Goal: Book appointment/travel/reservation

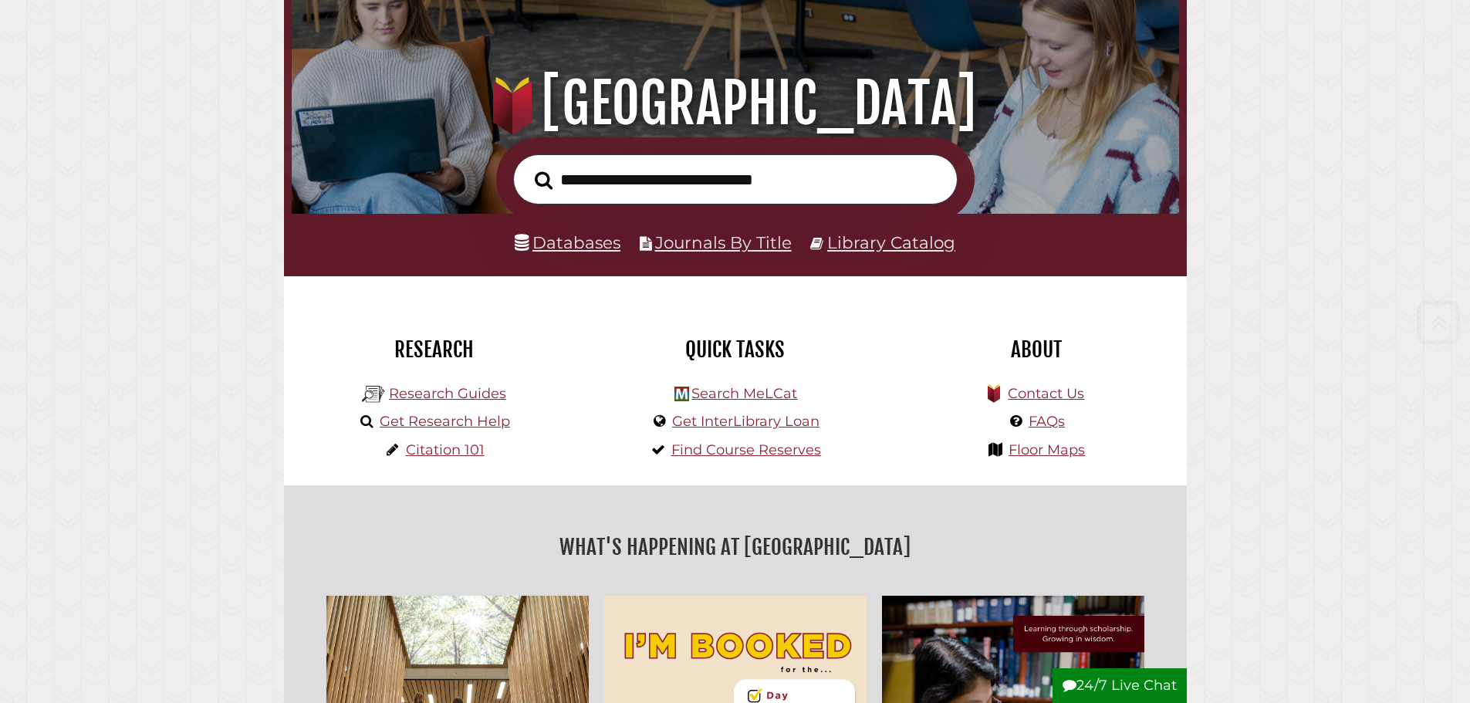
scroll to position [231, 0]
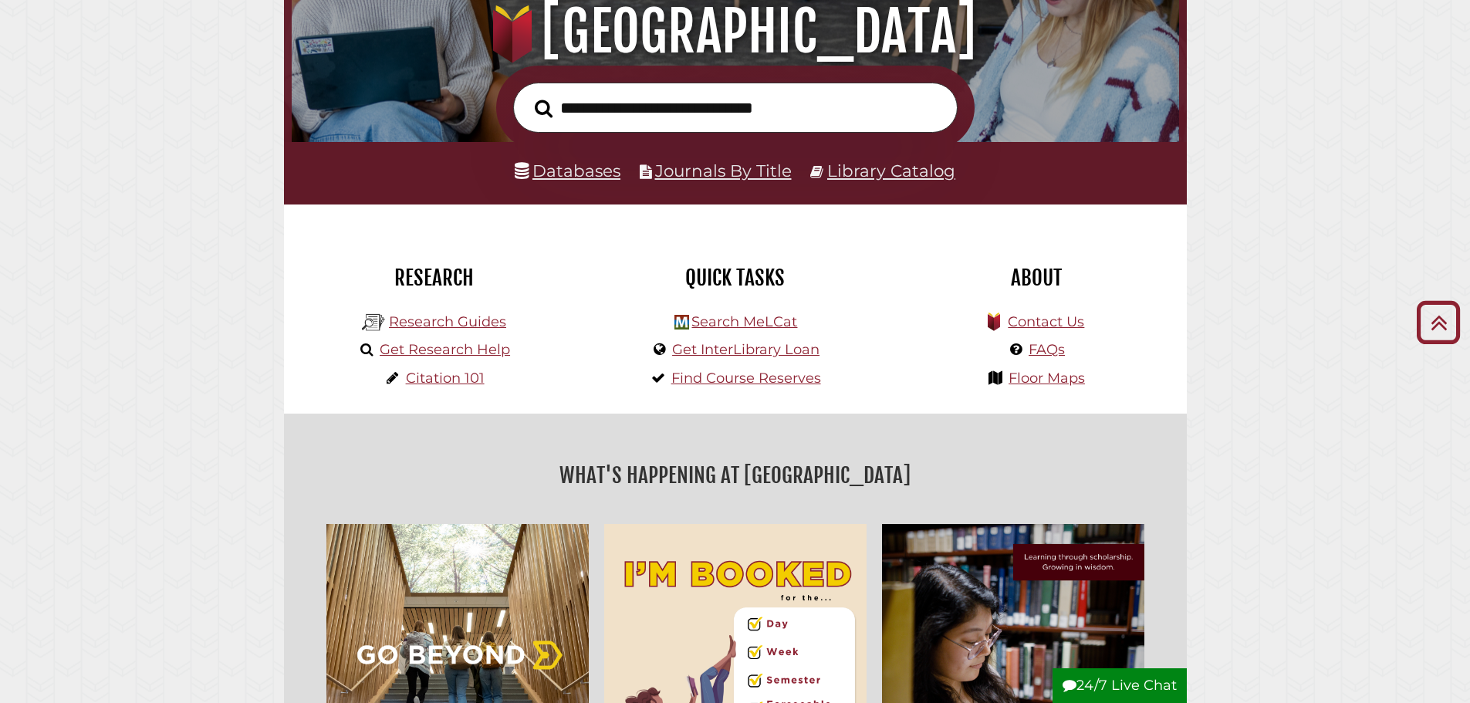
click at [483, 333] on li "Research Guides" at bounding box center [434, 320] width 152 height 29
click at [487, 330] on link "Research Guides" at bounding box center [447, 321] width 117 height 17
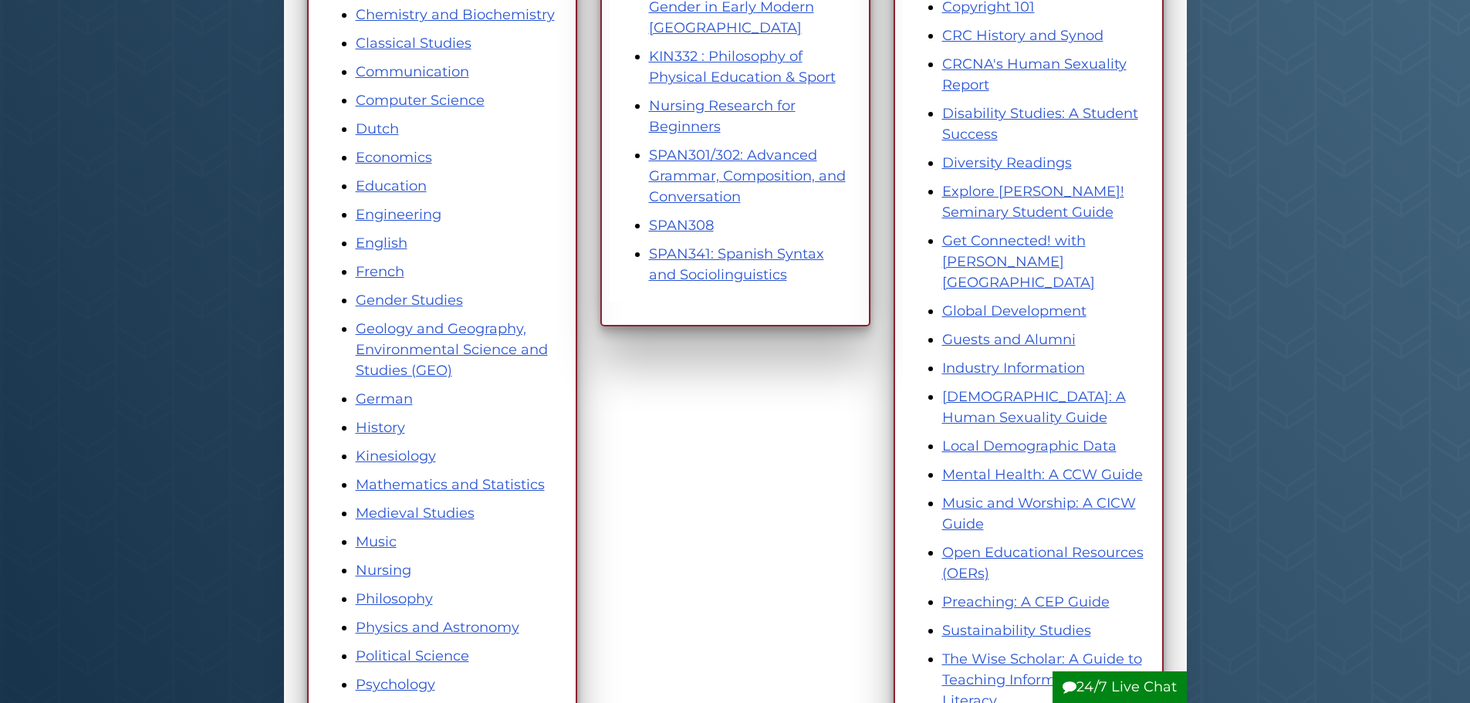
scroll to position [463, 0]
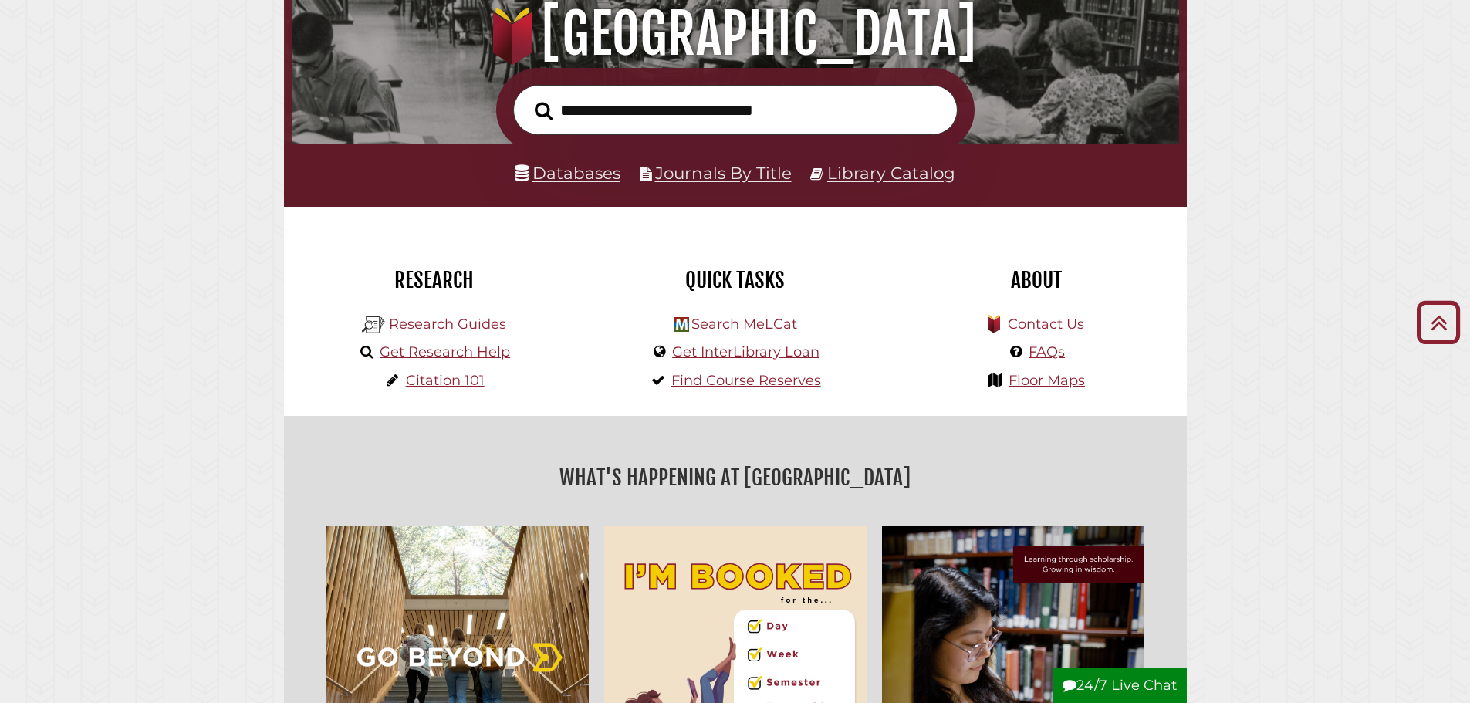
scroll to position [154, 0]
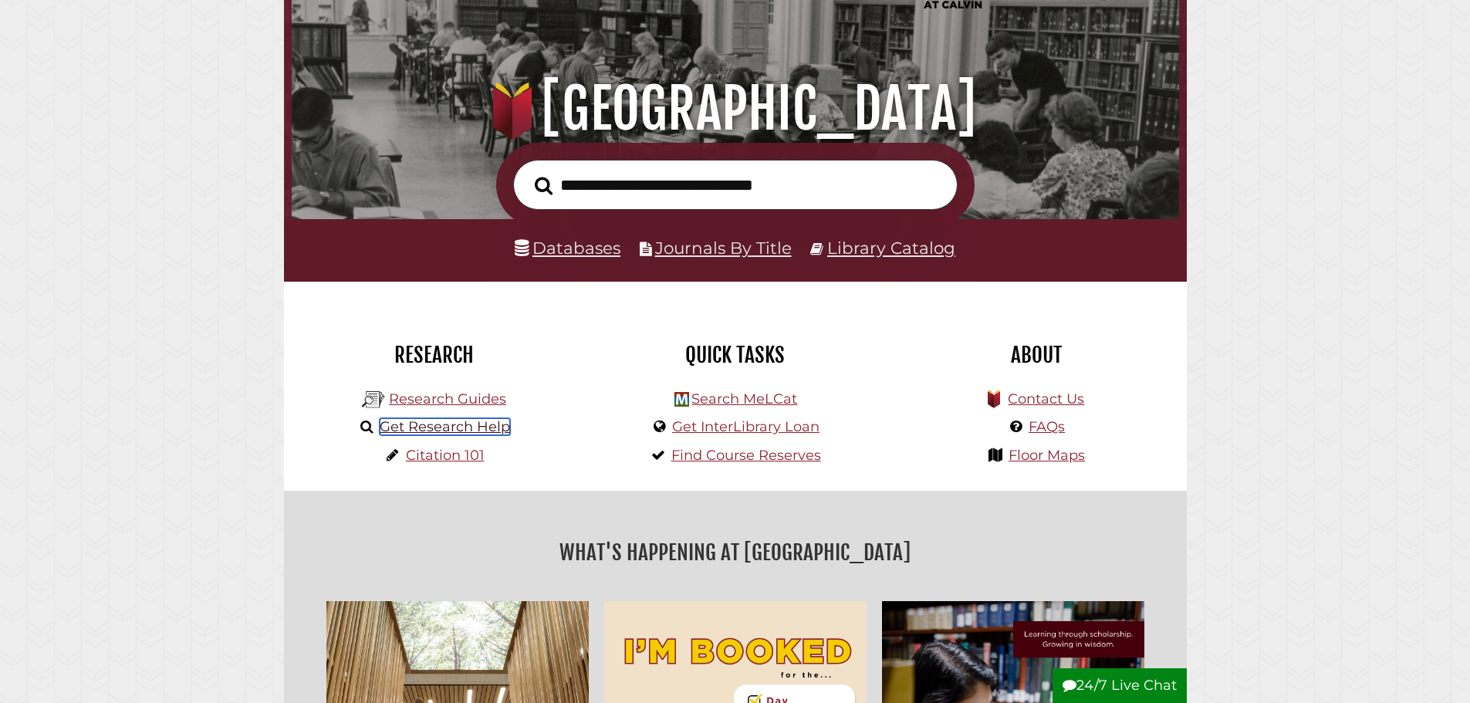
click at [498, 434] on link "Get Research Help" at bounding box center [445, 426] width 130 height 17
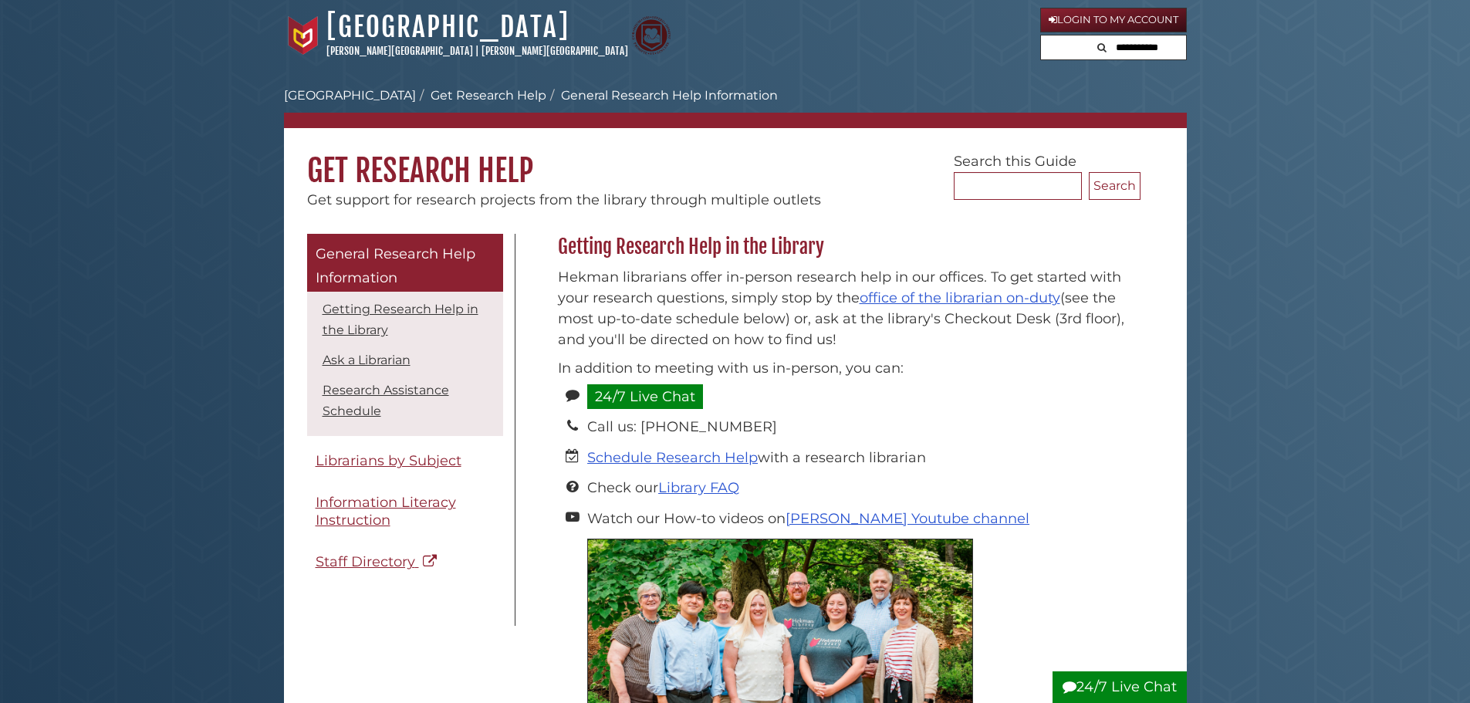
scroll to position [77, 0]
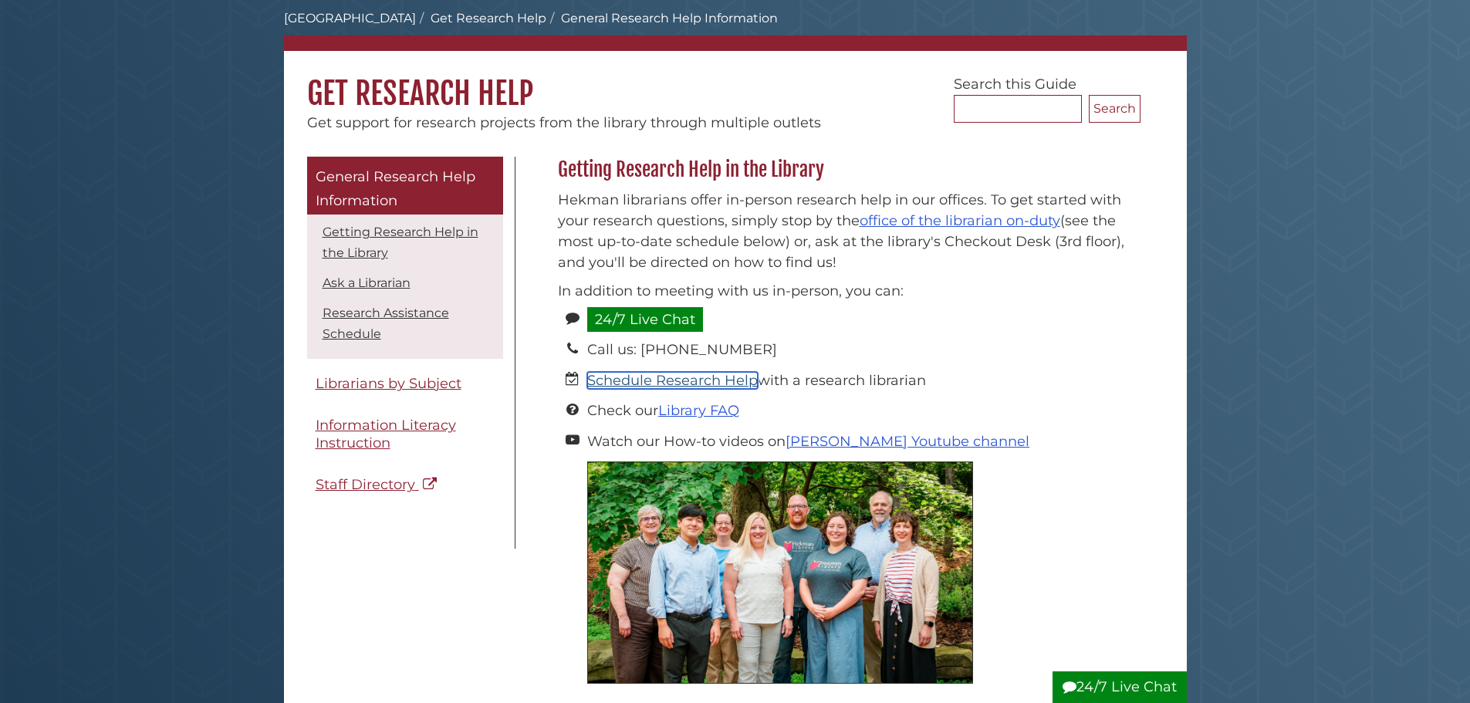
click at [726, 382] on link "Schedule Research Help" at bounding box center [672, 380] width 171 height 17
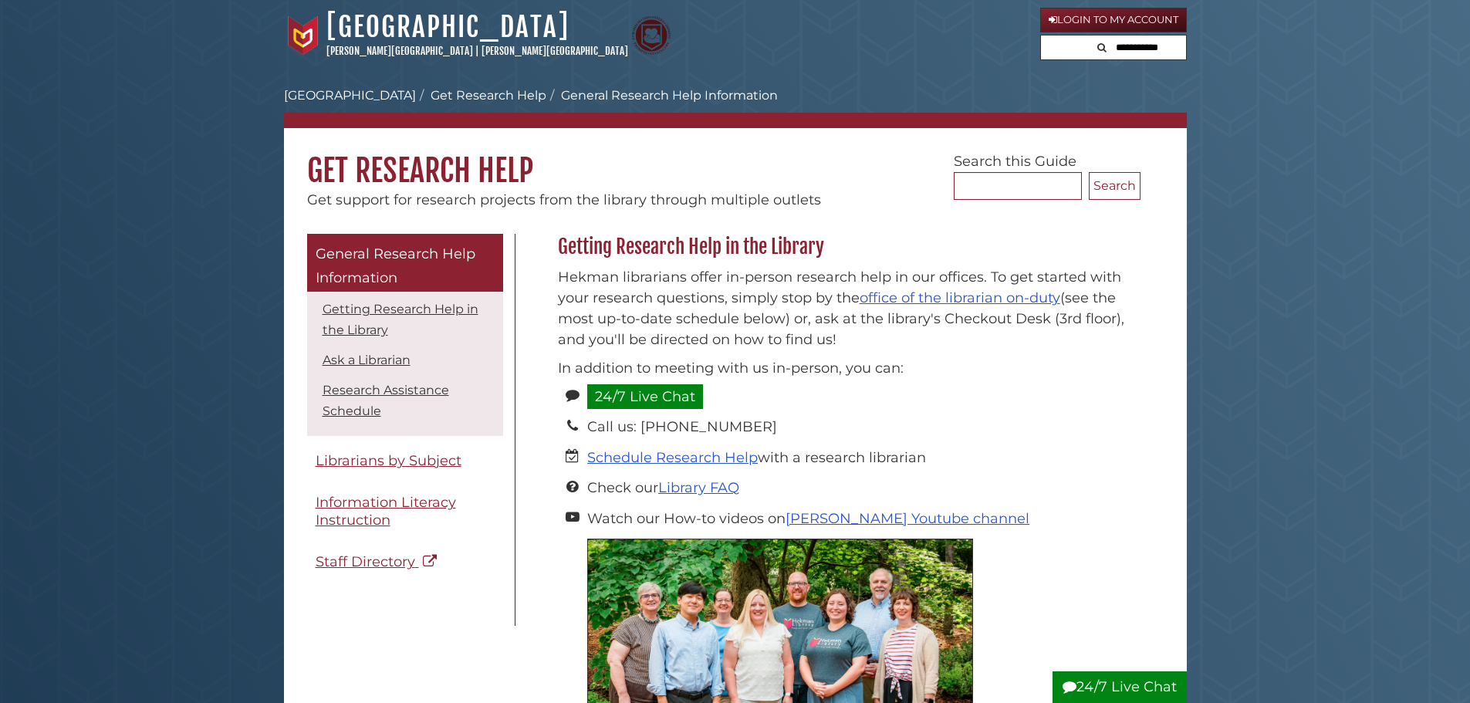
scroll to position [77, 0]
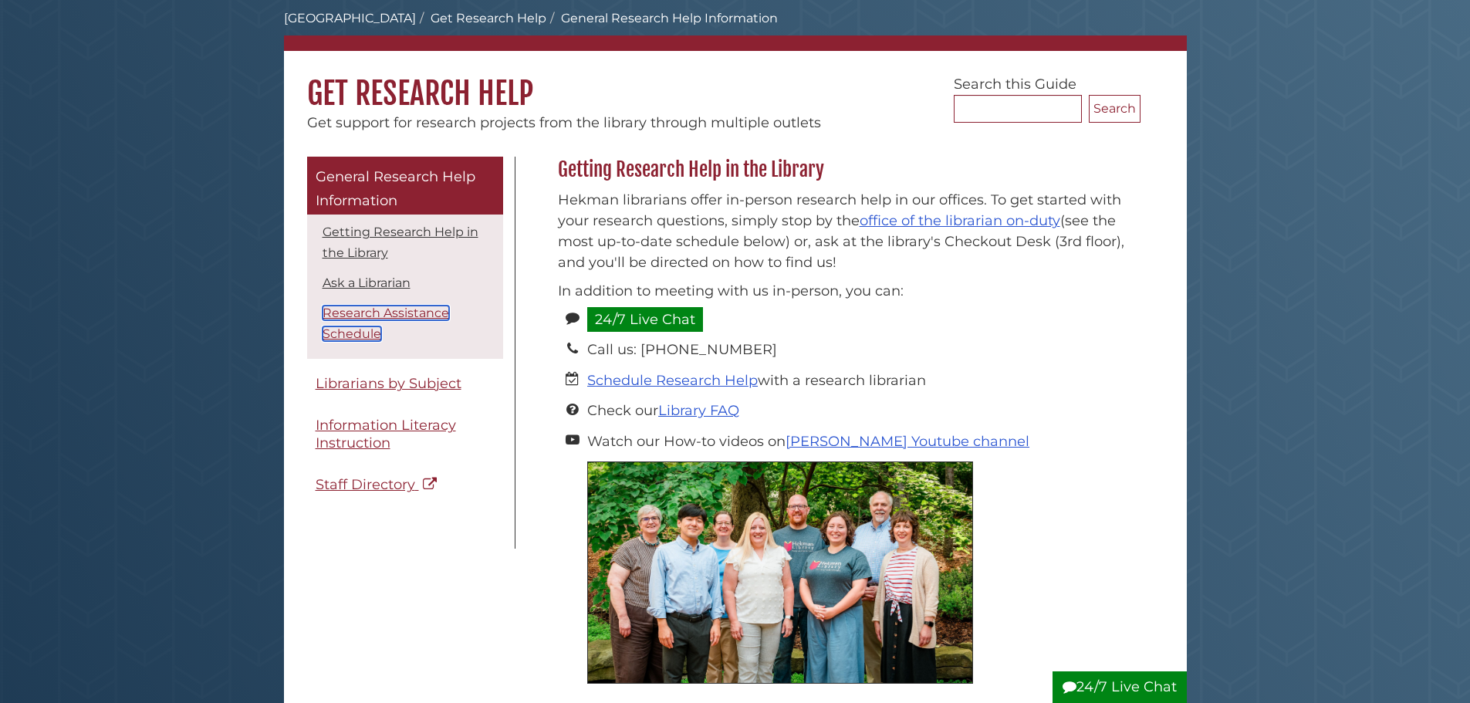
click at [356, 332] on link "Research Assistance Schedule" at bounding box center [386, 323] width 127 height 35
